Goal: Task Accomplishment & Management: Complete application form

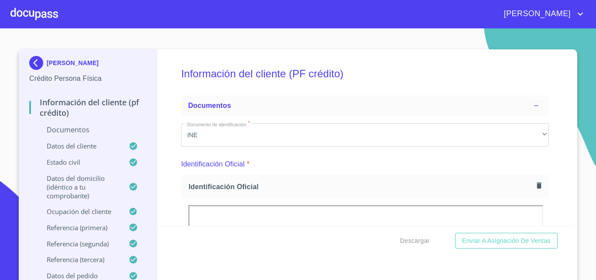
click at [39, 14] on div at bounding box center [34, 14] width 48 height 28
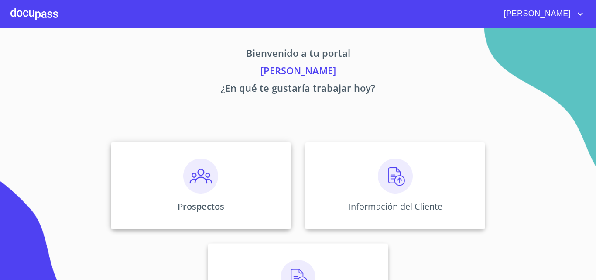
click at [207, 170] on img at bounding box center [200, 175] width 35 height 35
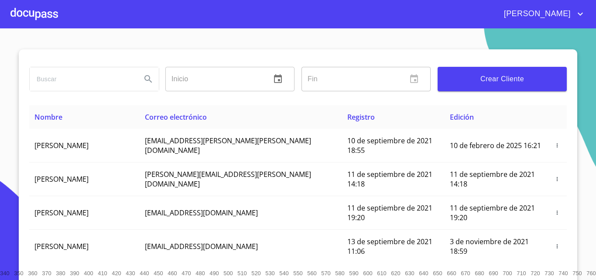
click at [507, 77] on span "Crear Cliente" at bounding box center [502, 79] width 115 height 12
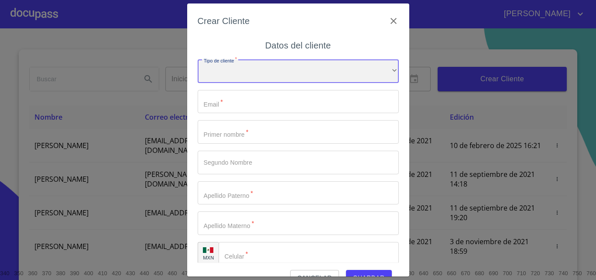
click at [280, 76] on div "​" at bounding box center [298, 71] width 201 height 24
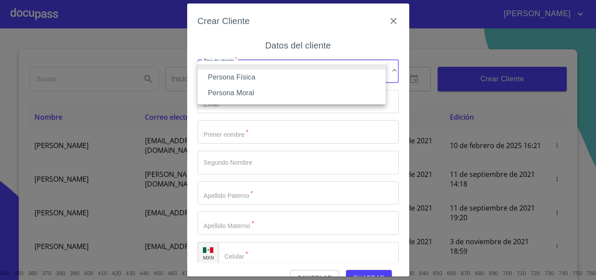
click at [270, 78] on li "Persona Física" at bounding box center [292, 77] width 188 height 16
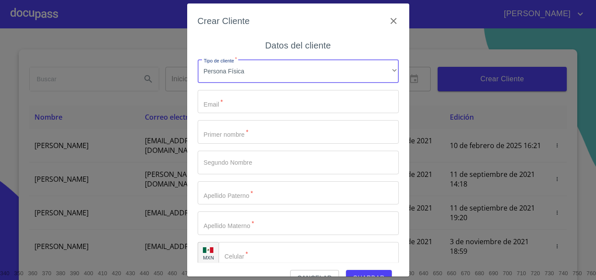
click at [270, 108] on input "Tipo de cliente   *" at bounding box center [298, 102] width 201 height 24
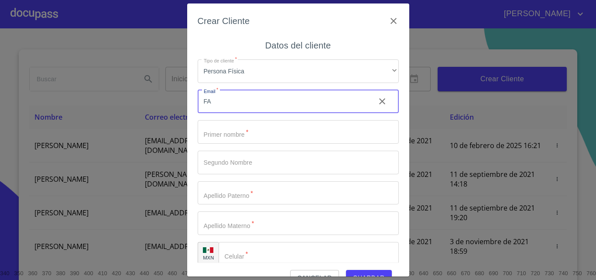
type input "F"
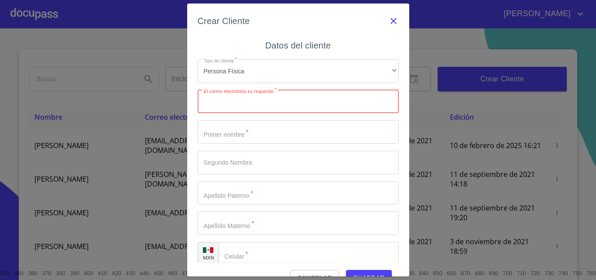
click at [391, 21] on icon "button" at bounding box center [394, 21] width 6 height 6
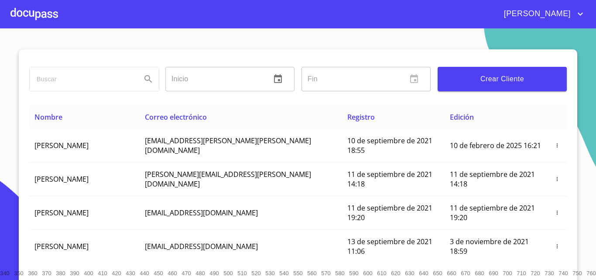
click at [41, 13] on div at bounding box center [34, 14] width 48 height 28
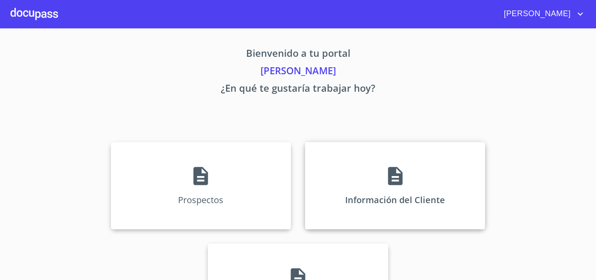
click at [380, 196] on p "Información del Cliente" at bounding box center [395, 200] width 100 height 12
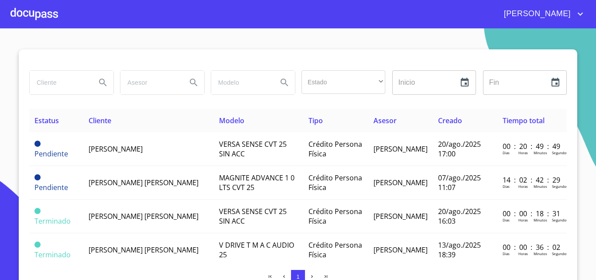
click at [97, 88] on button "Search" at bounding box center [103, 82] width 21 height 21
click at [61, 80] on input "search" at bounding box center [59, 83] width 59 height 24
type input "[PERSON_NAME]"
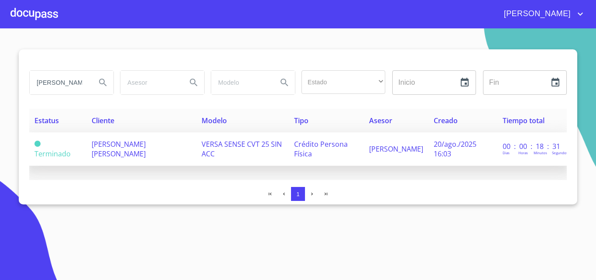
click at [53, 151] on span "Terminado" at bounding box center [52, 154] width 36 height 10
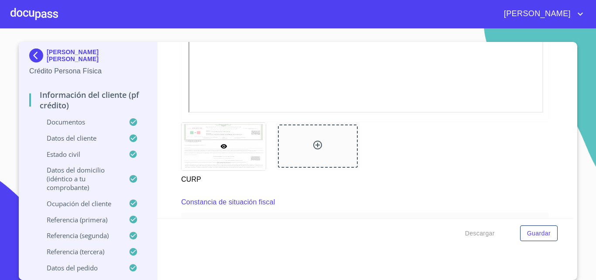
scroll to position [1877, 0]
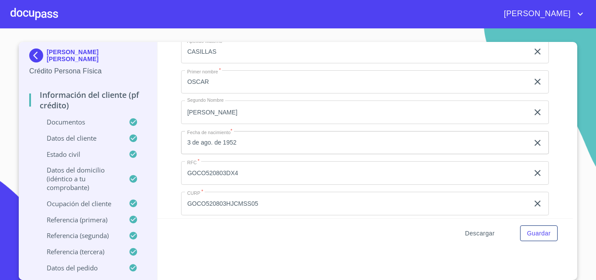
click at [486, 232] on span "Descargar" at bounding box center [480, 233] width 30 height 11
click at [489, 235] on span "Descargar" at bounding box center [480, 233] width 30 height 11
